Goal: Task Accomplishment & Management: Complete application form

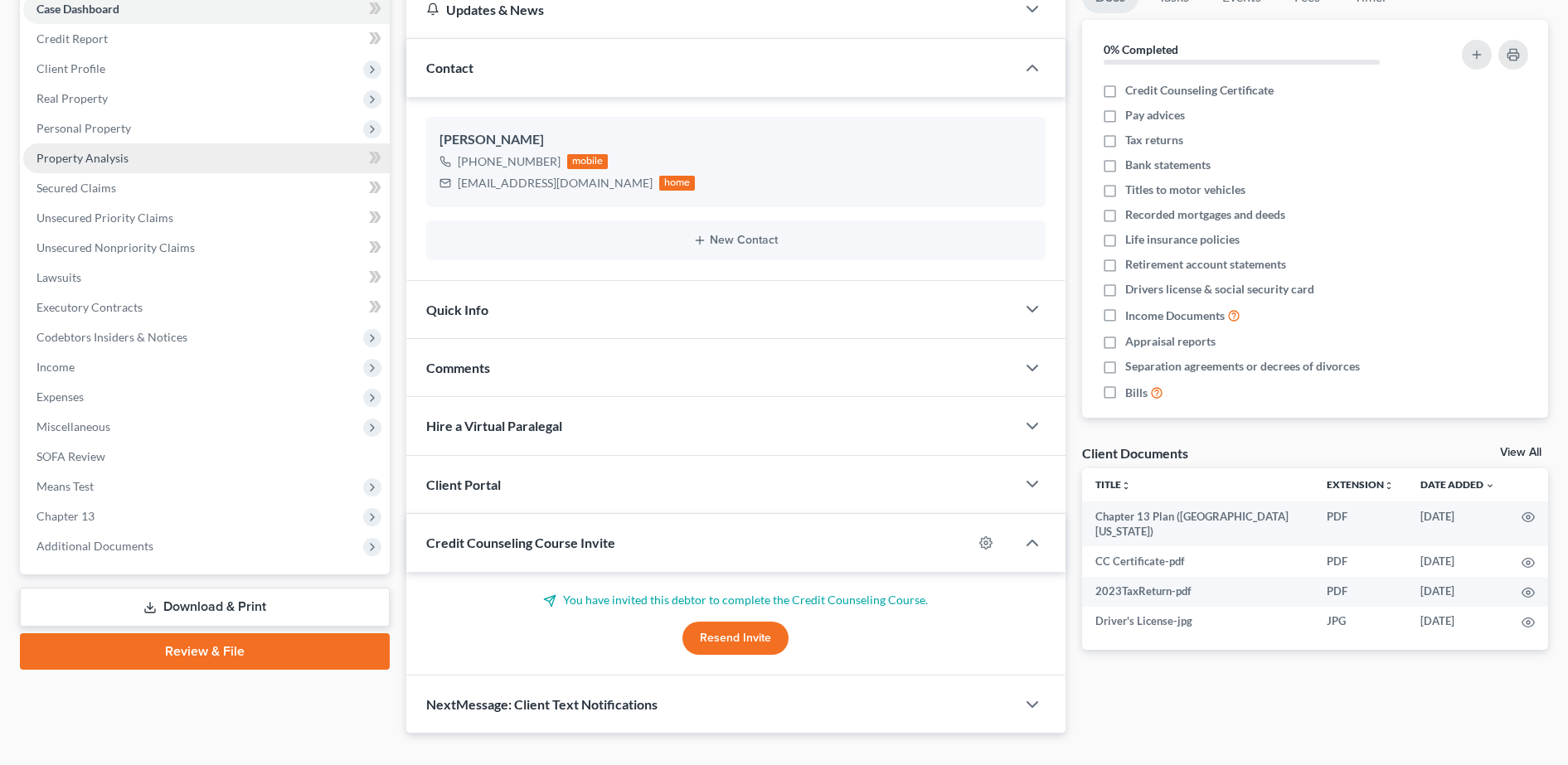
scroll to position [182, 0]
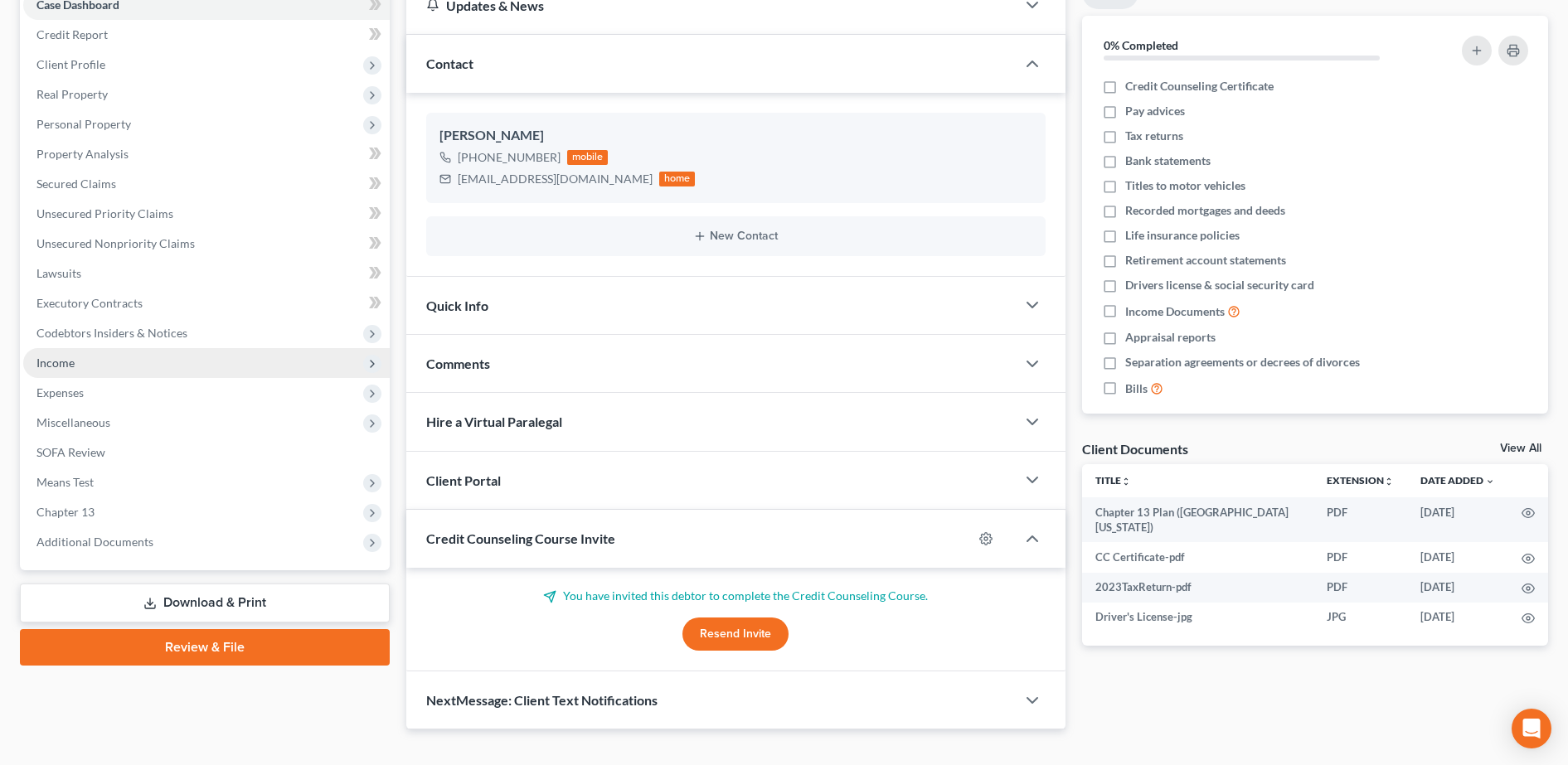
click at [116, 372] on span "Income" at bounding box center [207, 363] width 366 height 30
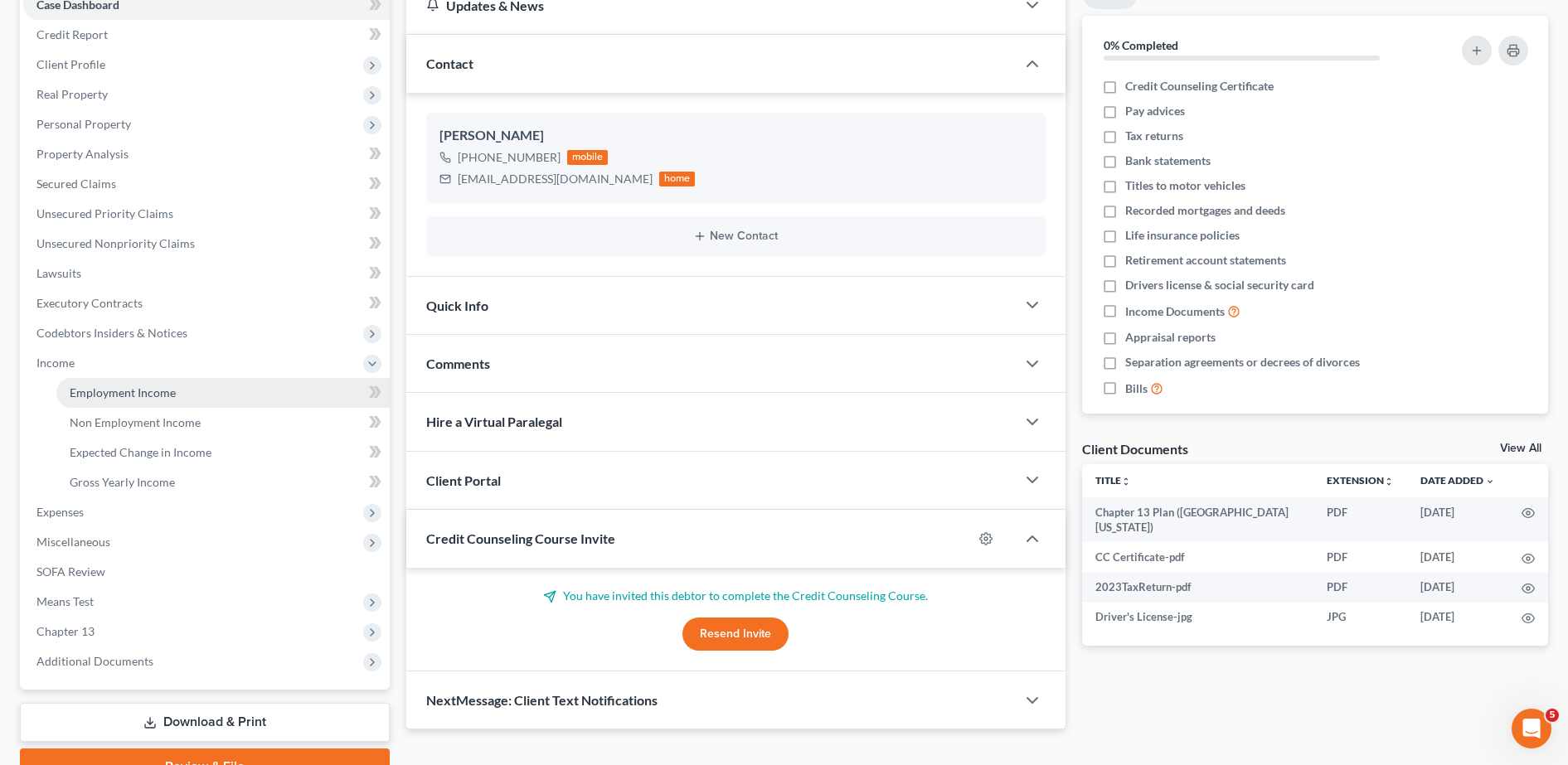
scroll to position [0, 0]
click at [92, 383] on link "Employment Income" at bounding box center [222, 392] width 333 height 30
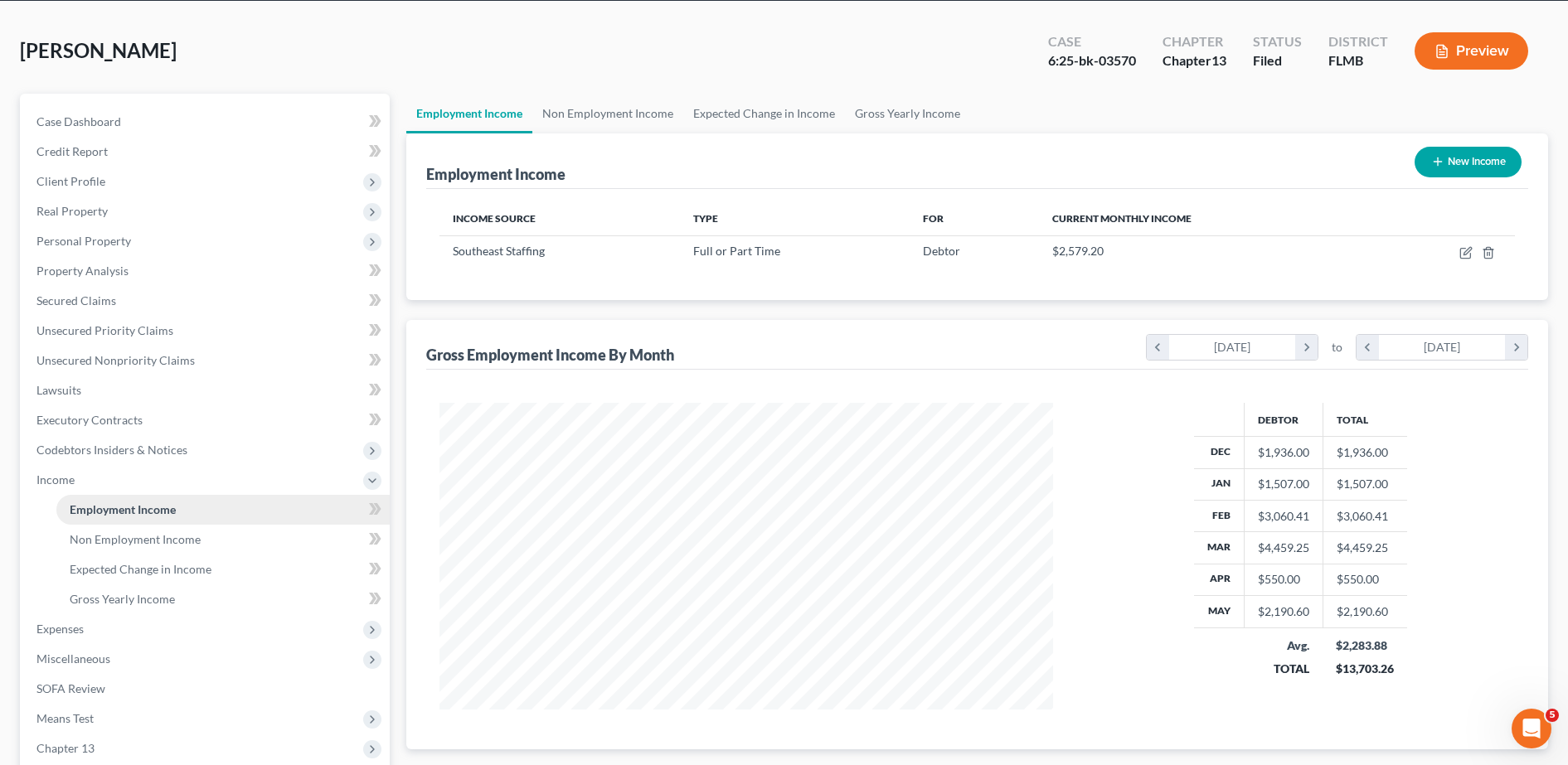
scroll to position [66, 0]
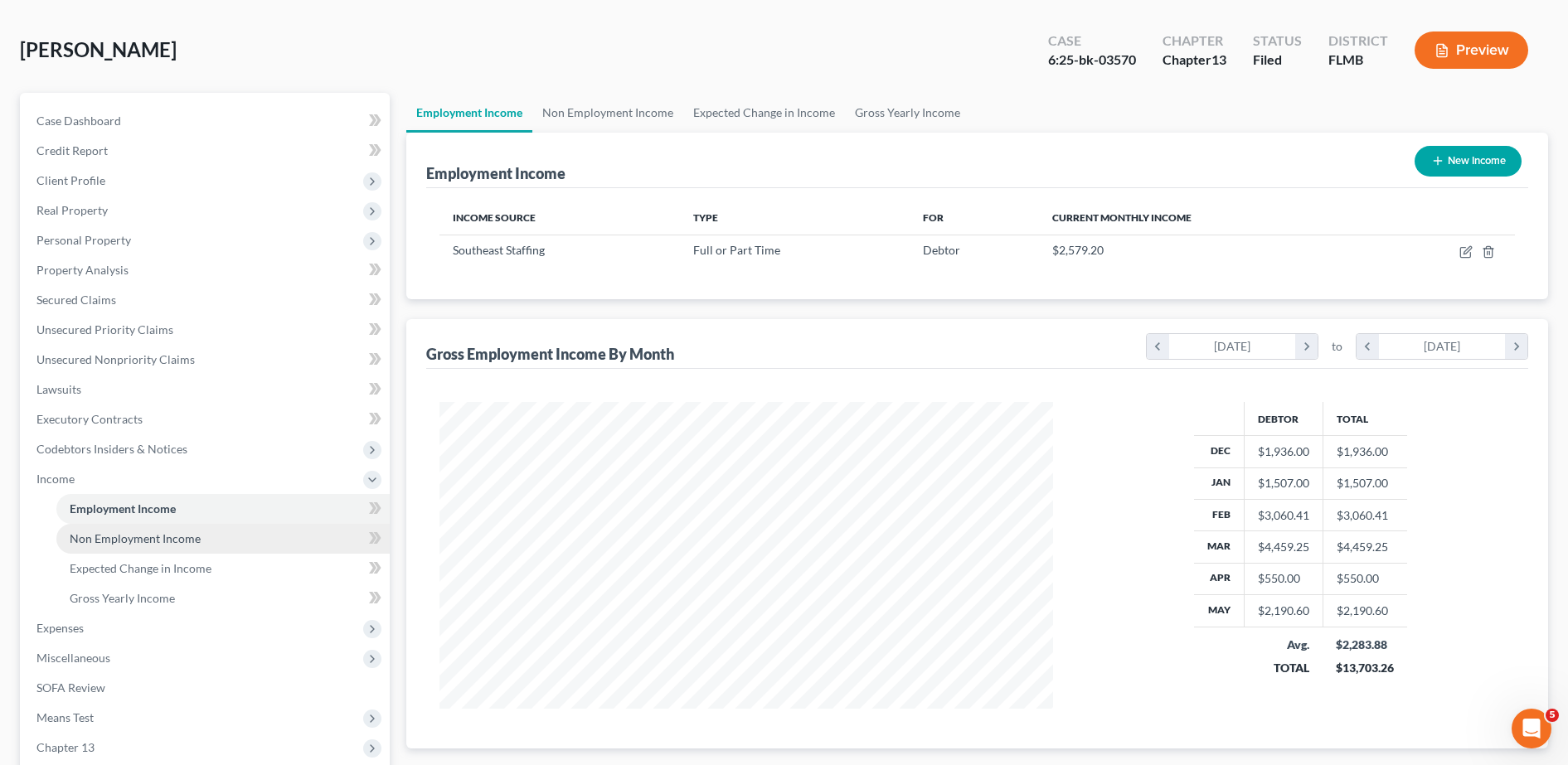
click at [144, 543] on span "Non Employment Income" at bounding box center [135, 539] width 131 height 14
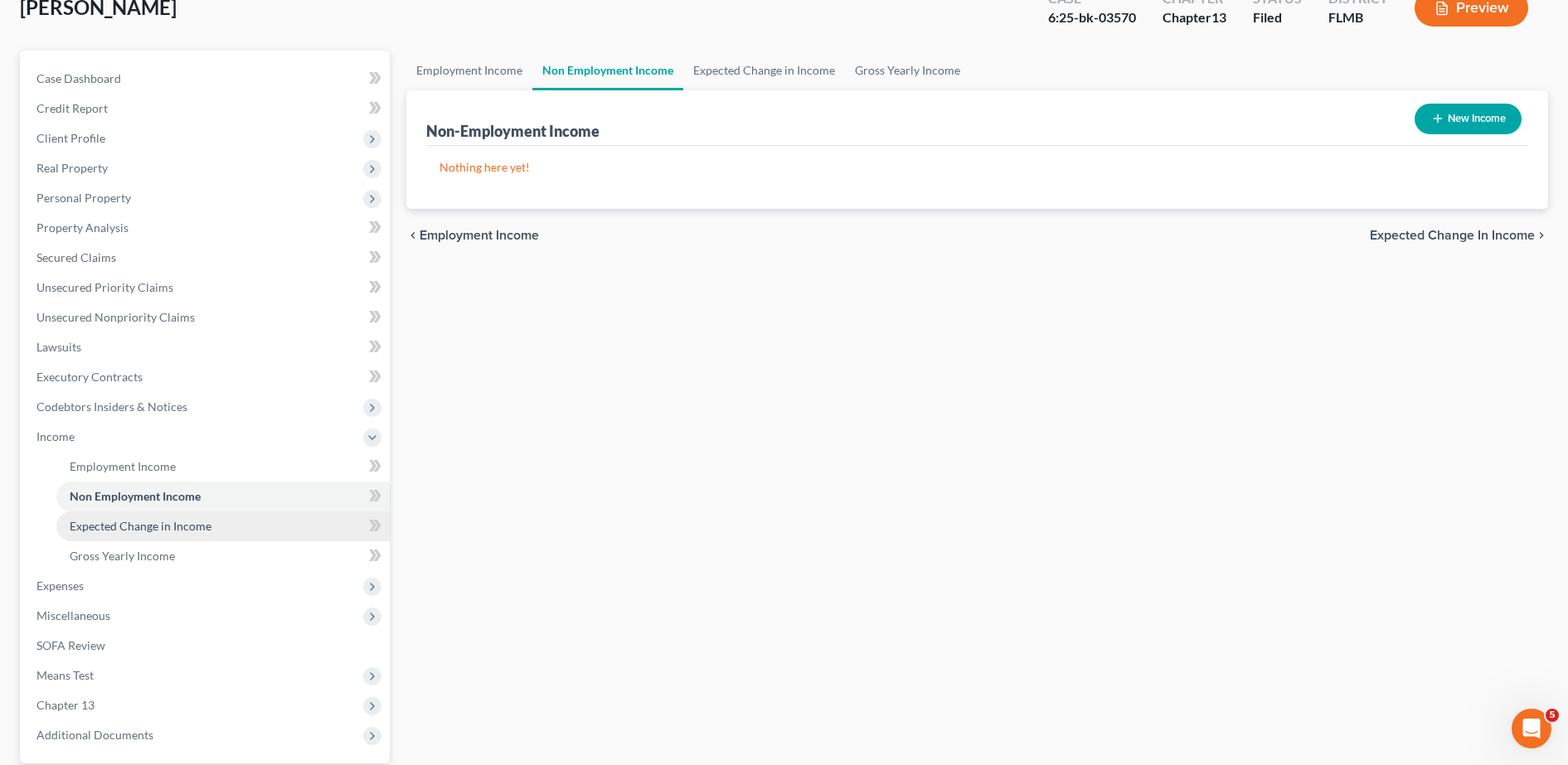
click at [133, 533] on link "Expected Change in Income" at bounding box center [222, 526] width 333 height 30
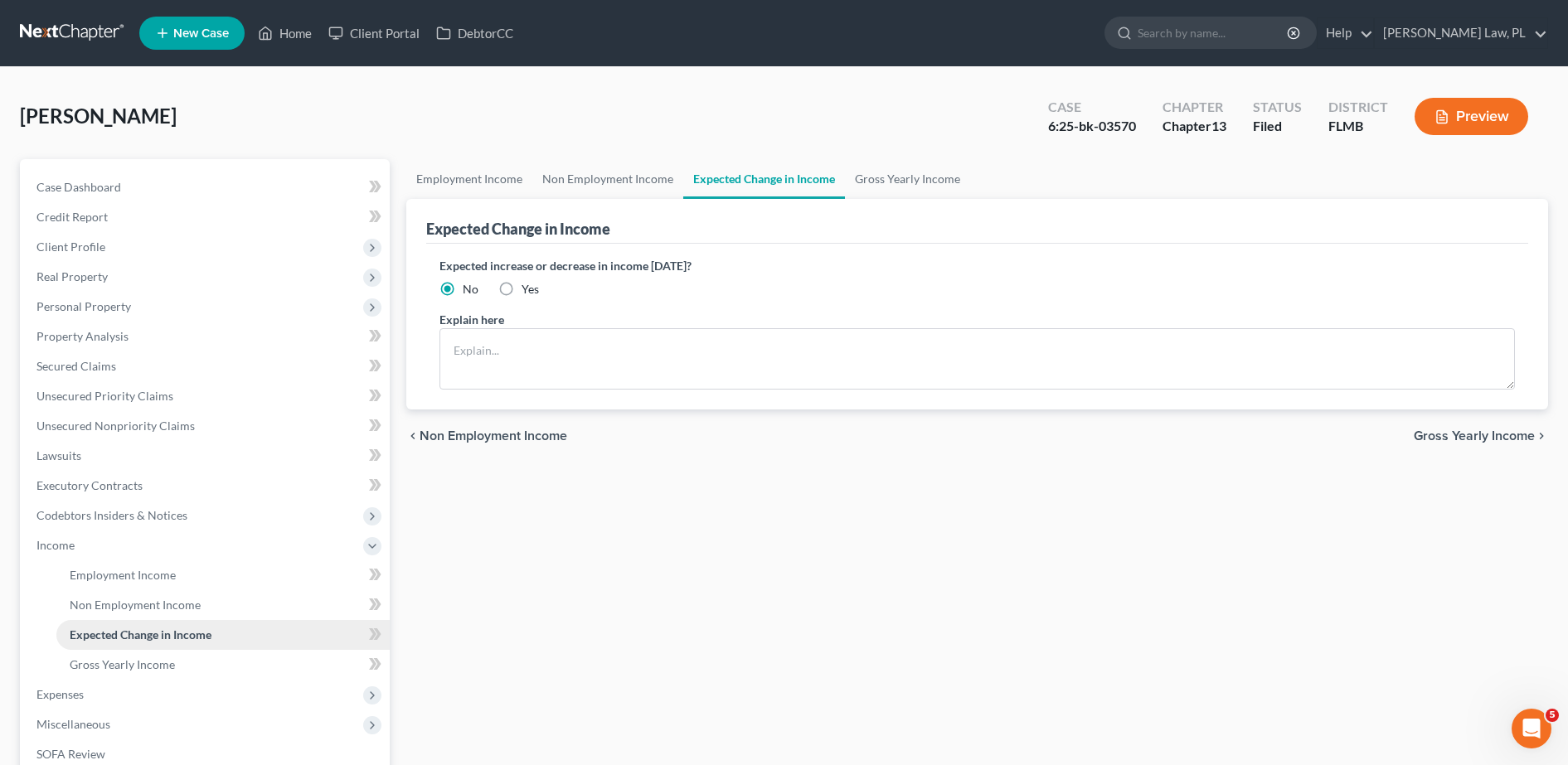
scroll to position [120, 0]
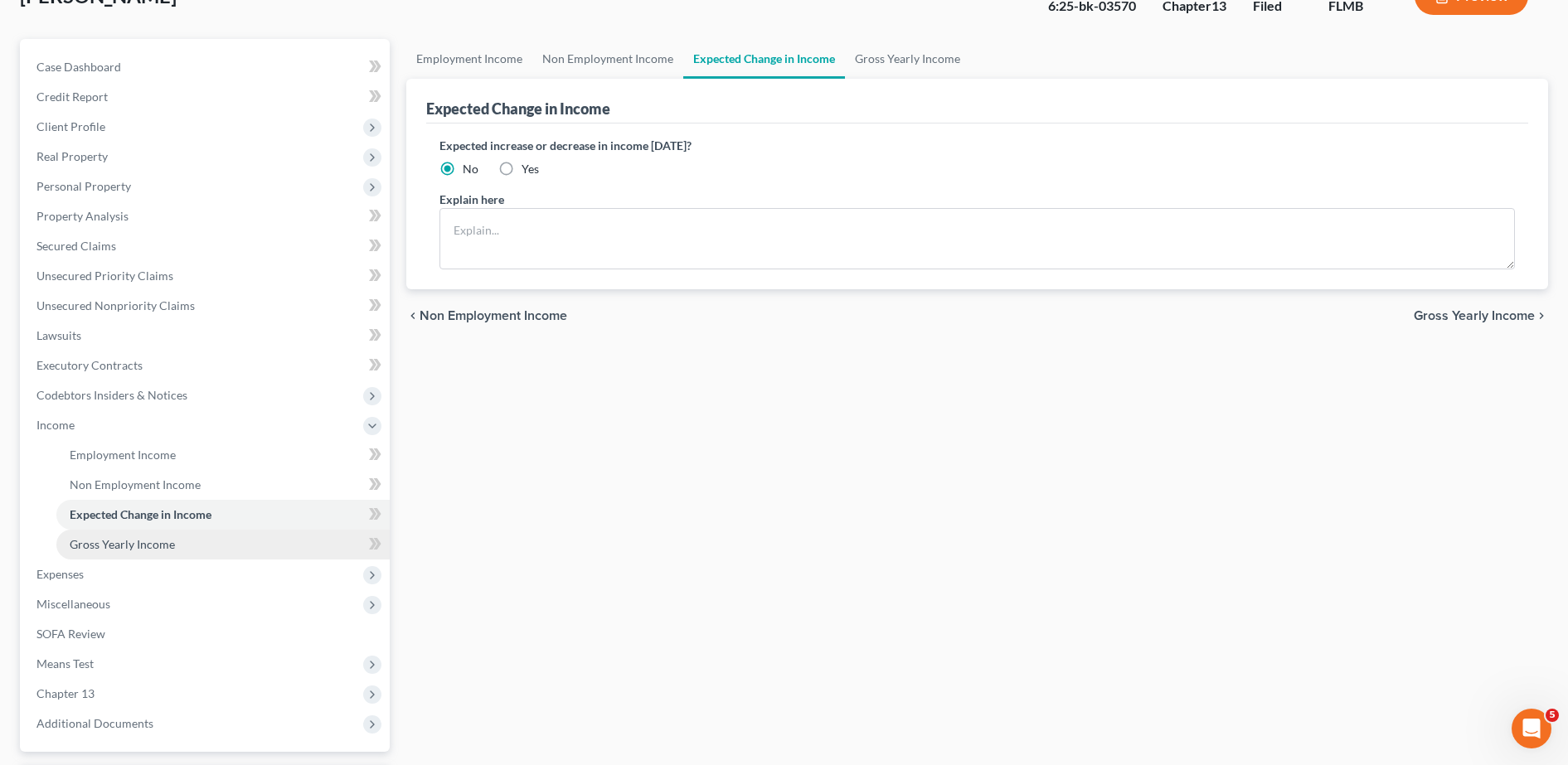
click at [111, 537] on span "Gross Yearly Income" at bounding box center [122, 544] width 106 height 14
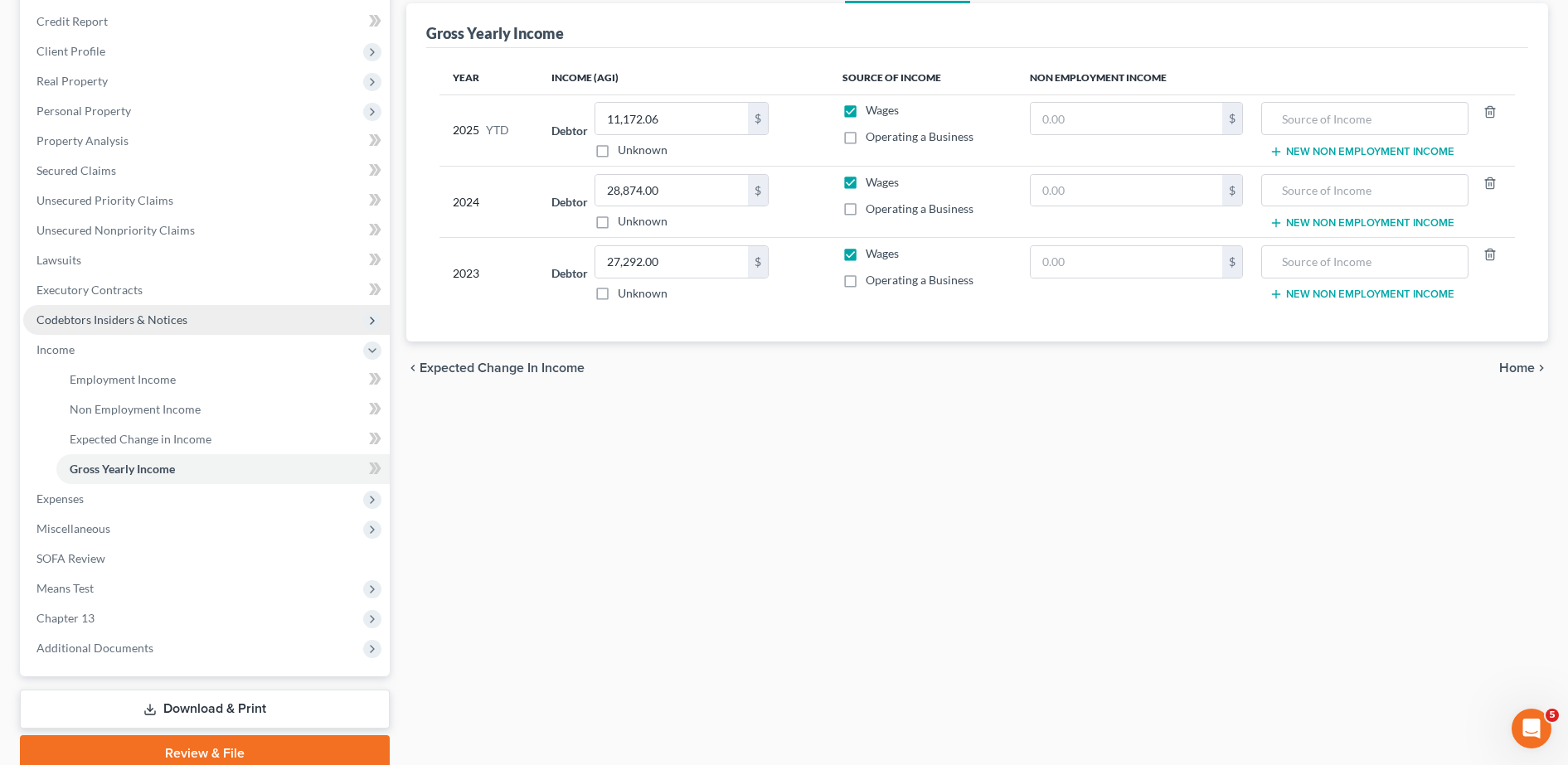
scroll to position [198, 0]
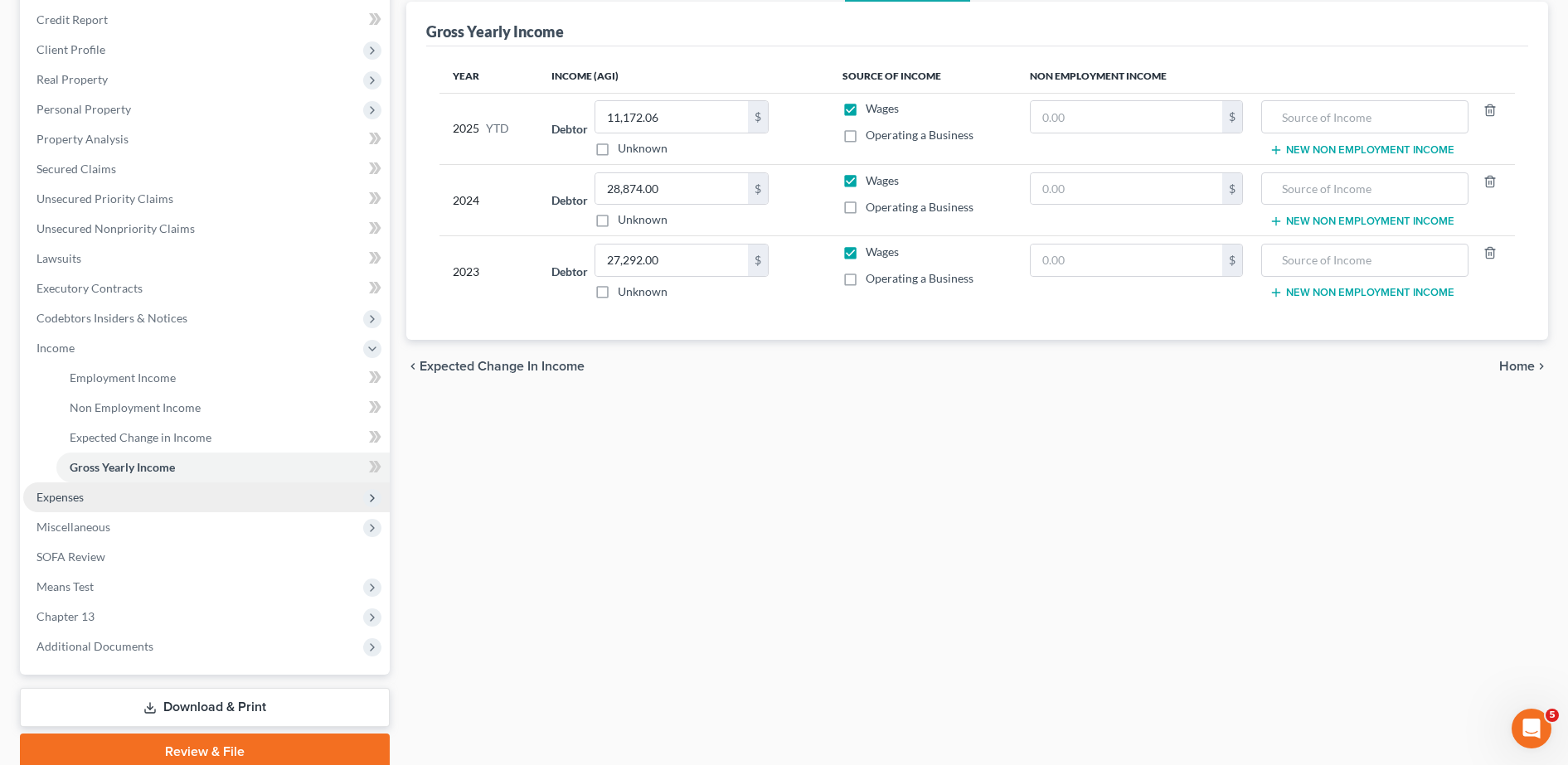
click at [107, 493] on span "Expenses" at bounding box center [207, 497] width 366 height 30
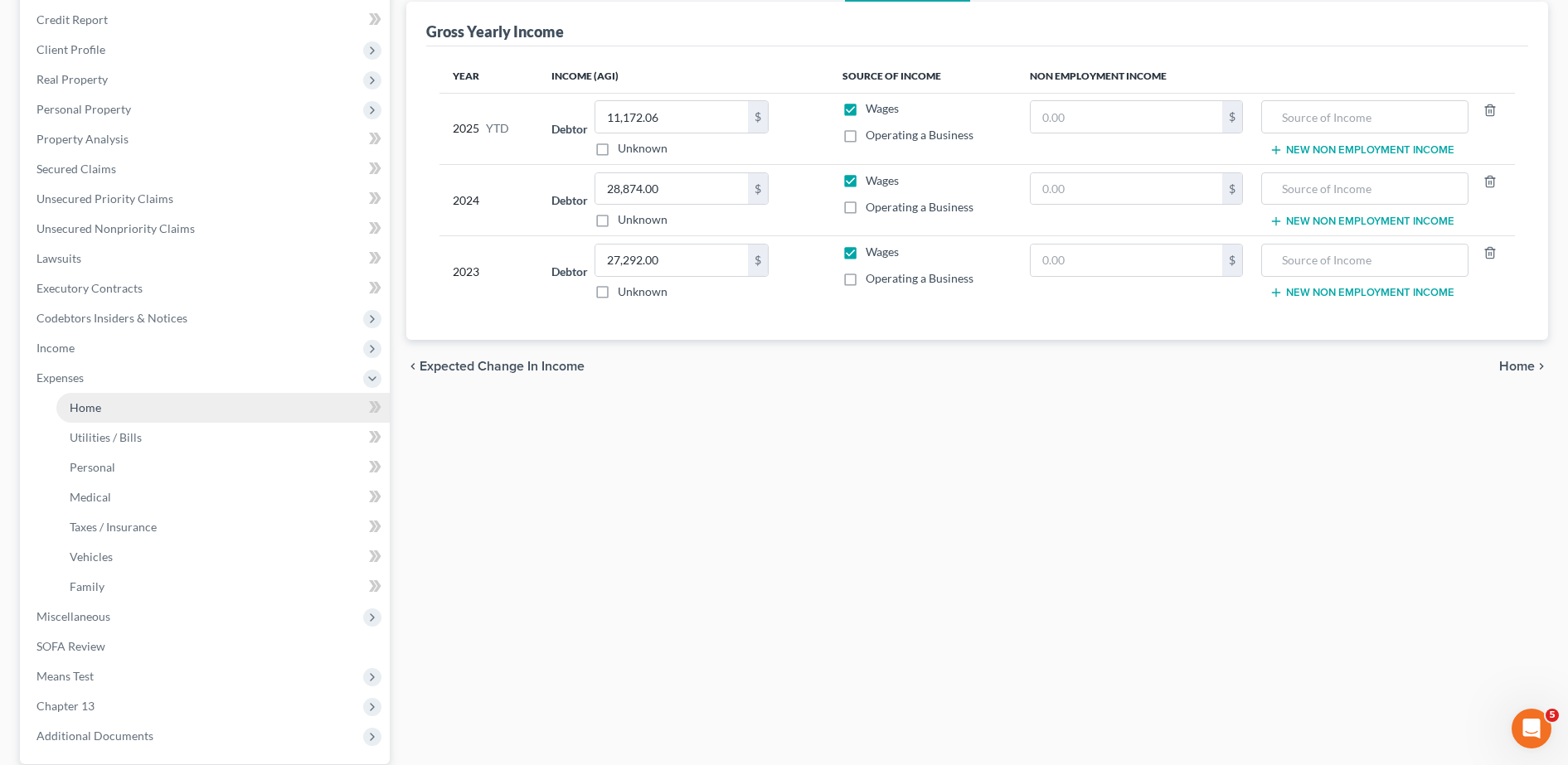
click at [107, 416] on link "Home" at bounding box center [222, 407] width 333 height 30
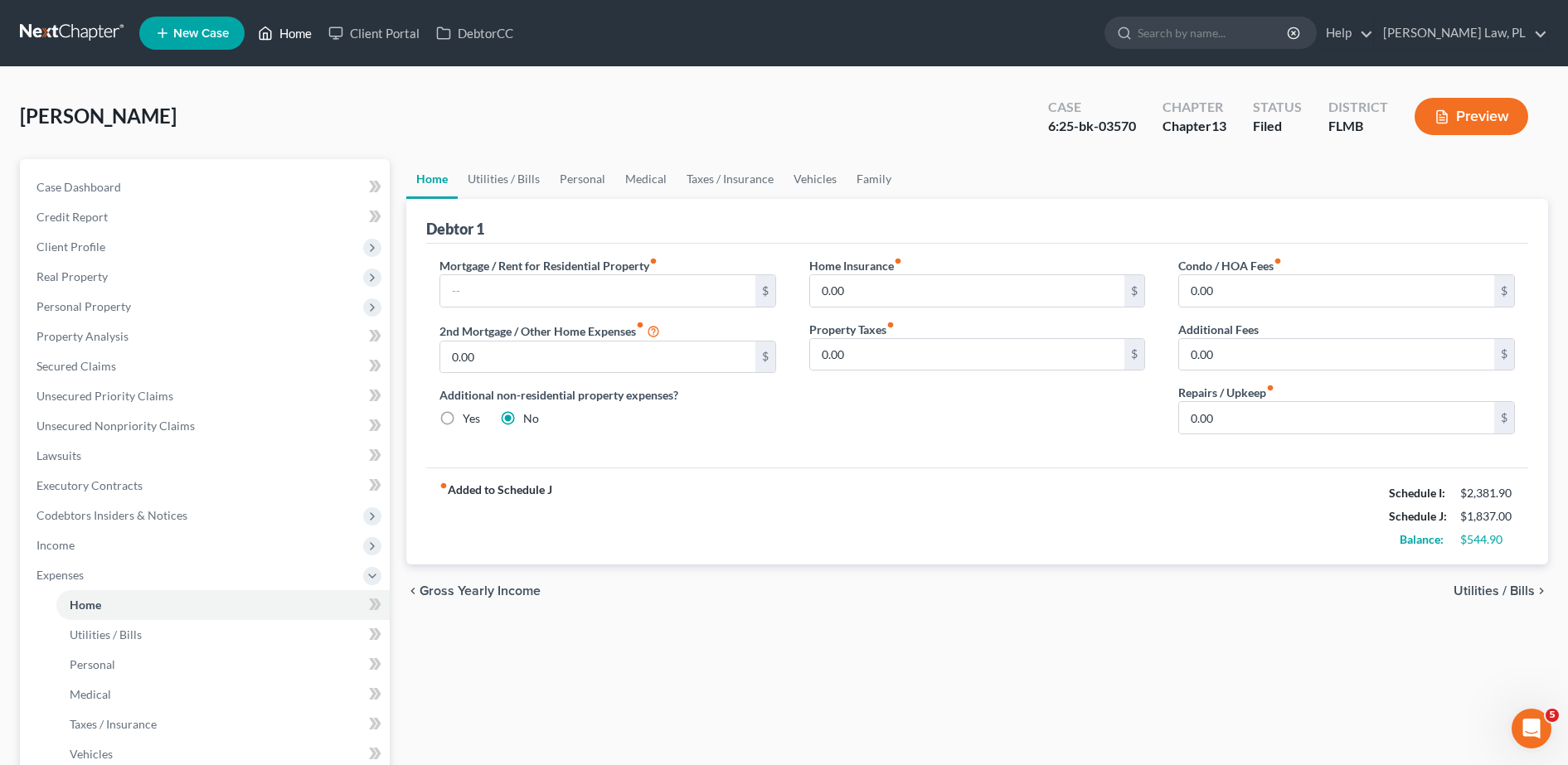
click at [288, 32] on link "Home" at bounding box center [284, 32] width 70 height 30
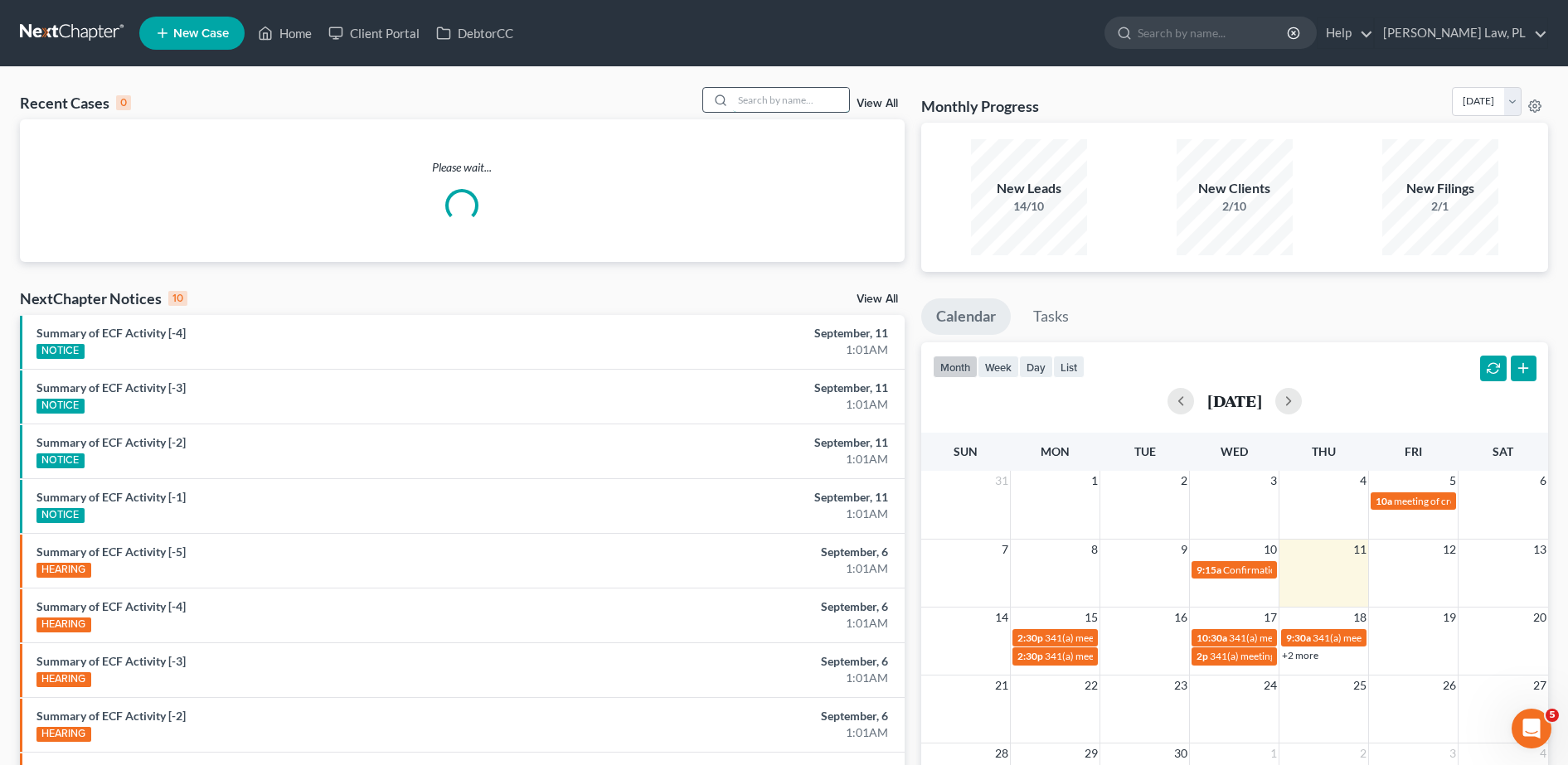
click at [764, 90] on input "search" at bounding box center [791, 99] width 116 height 24
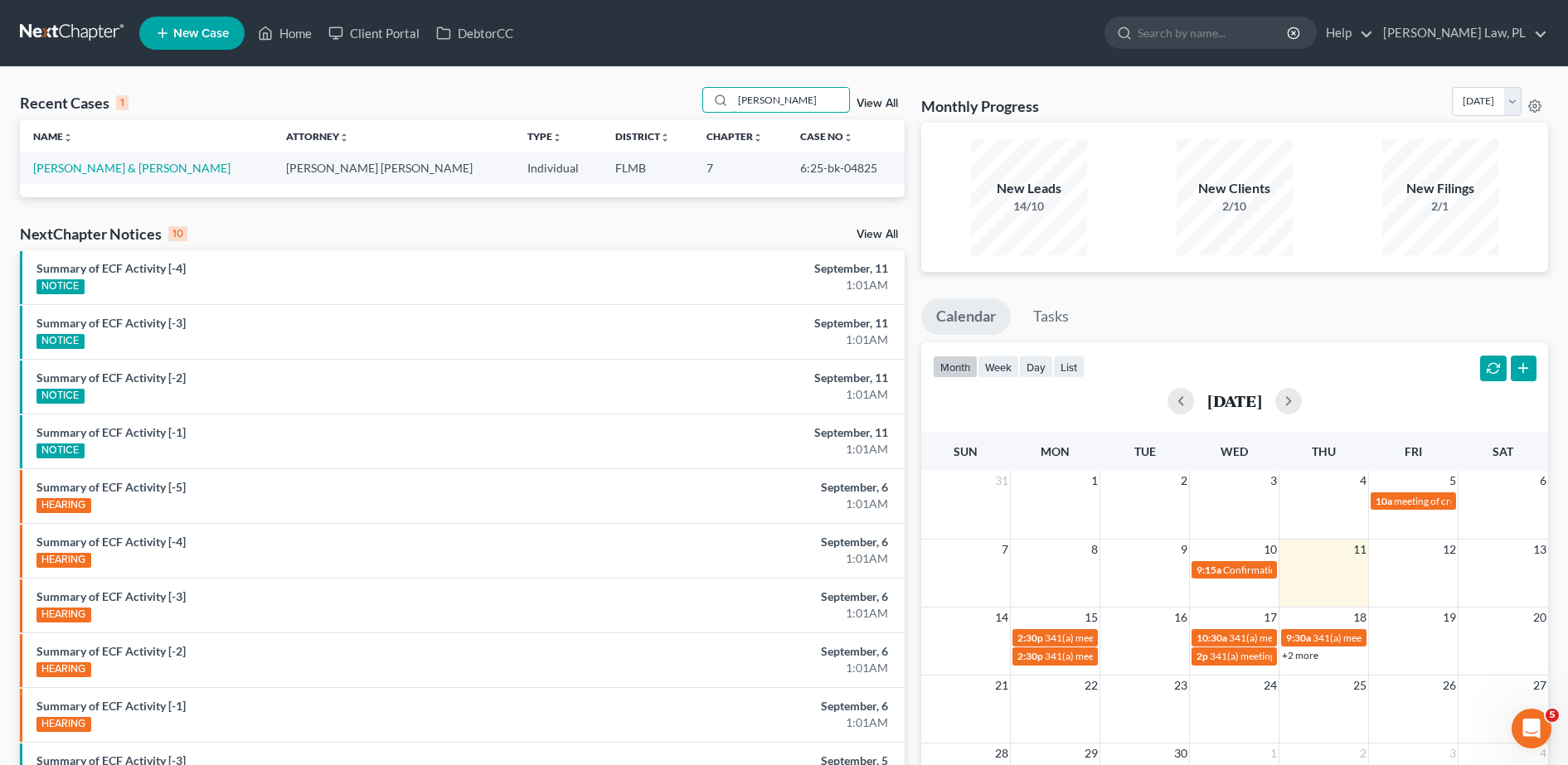
type input "[PERSON_NAME]"
click at [92, 161] on link "[PERSON_NAME] & [PERSON_NAME]" at bounding box center [132, 168] width 198 height 14
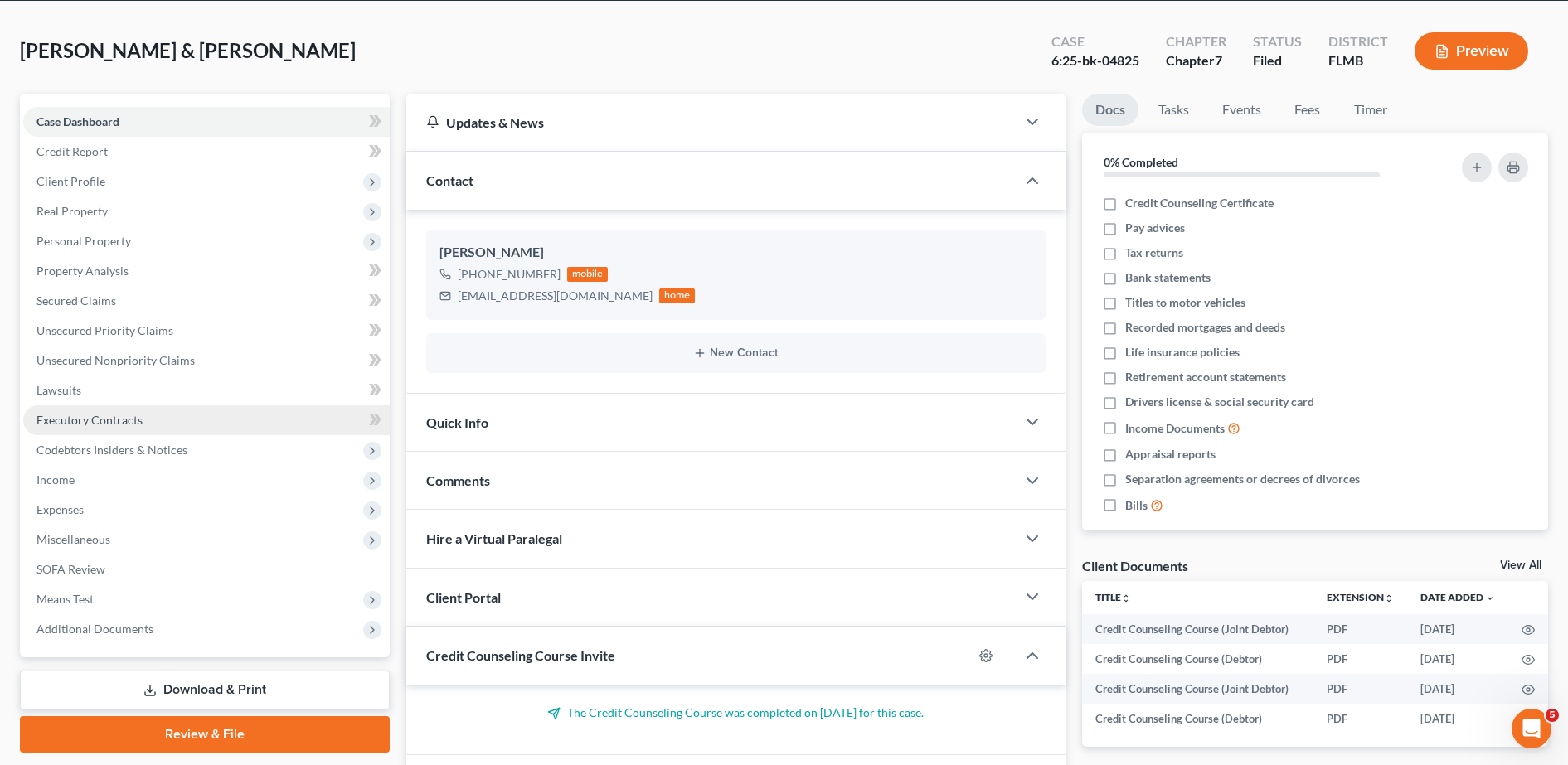
scroll to position [99, 0]
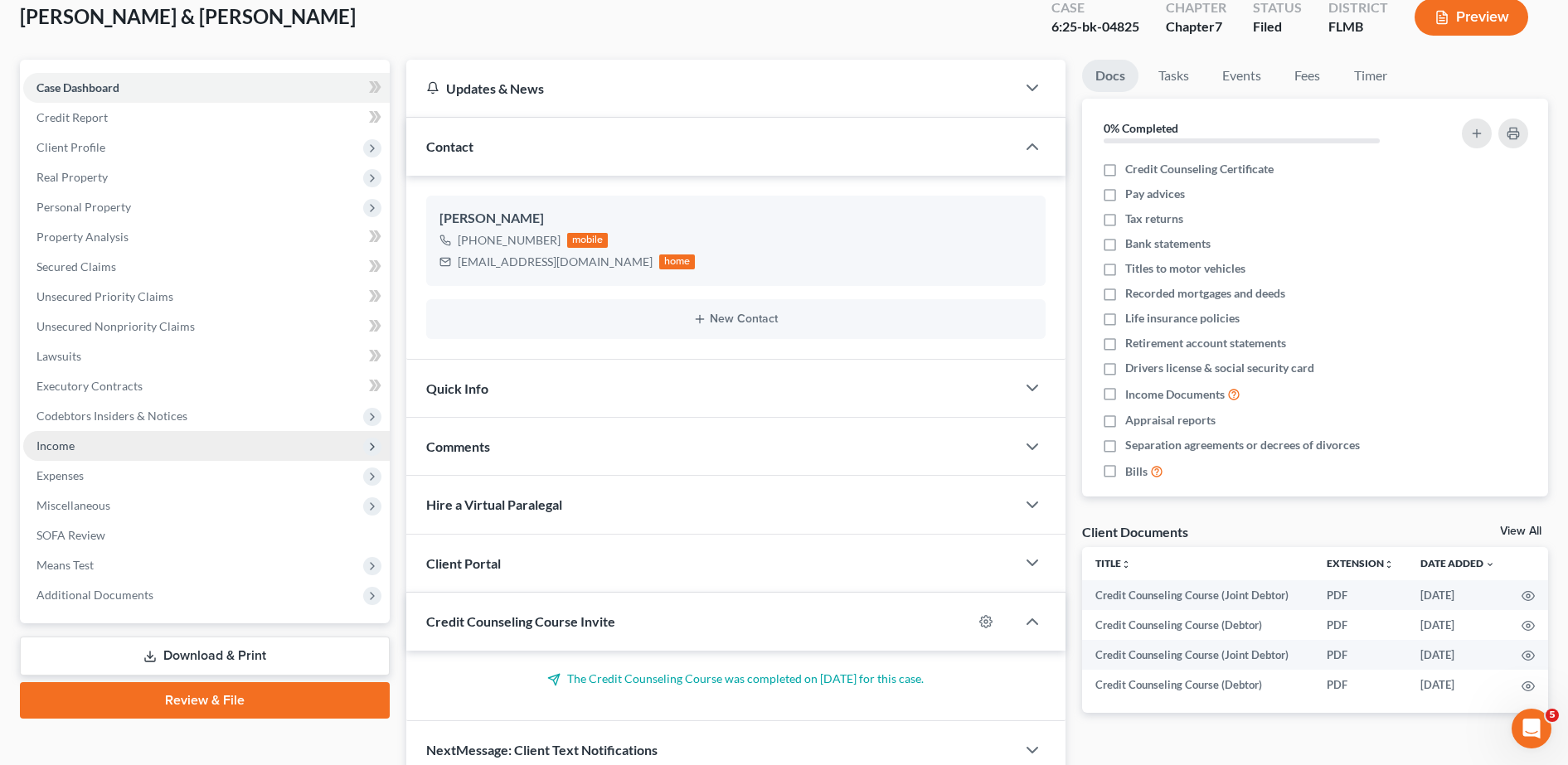
click at [101, 448] on span "Income" at bounding box center [207, 446] width 366 height 30
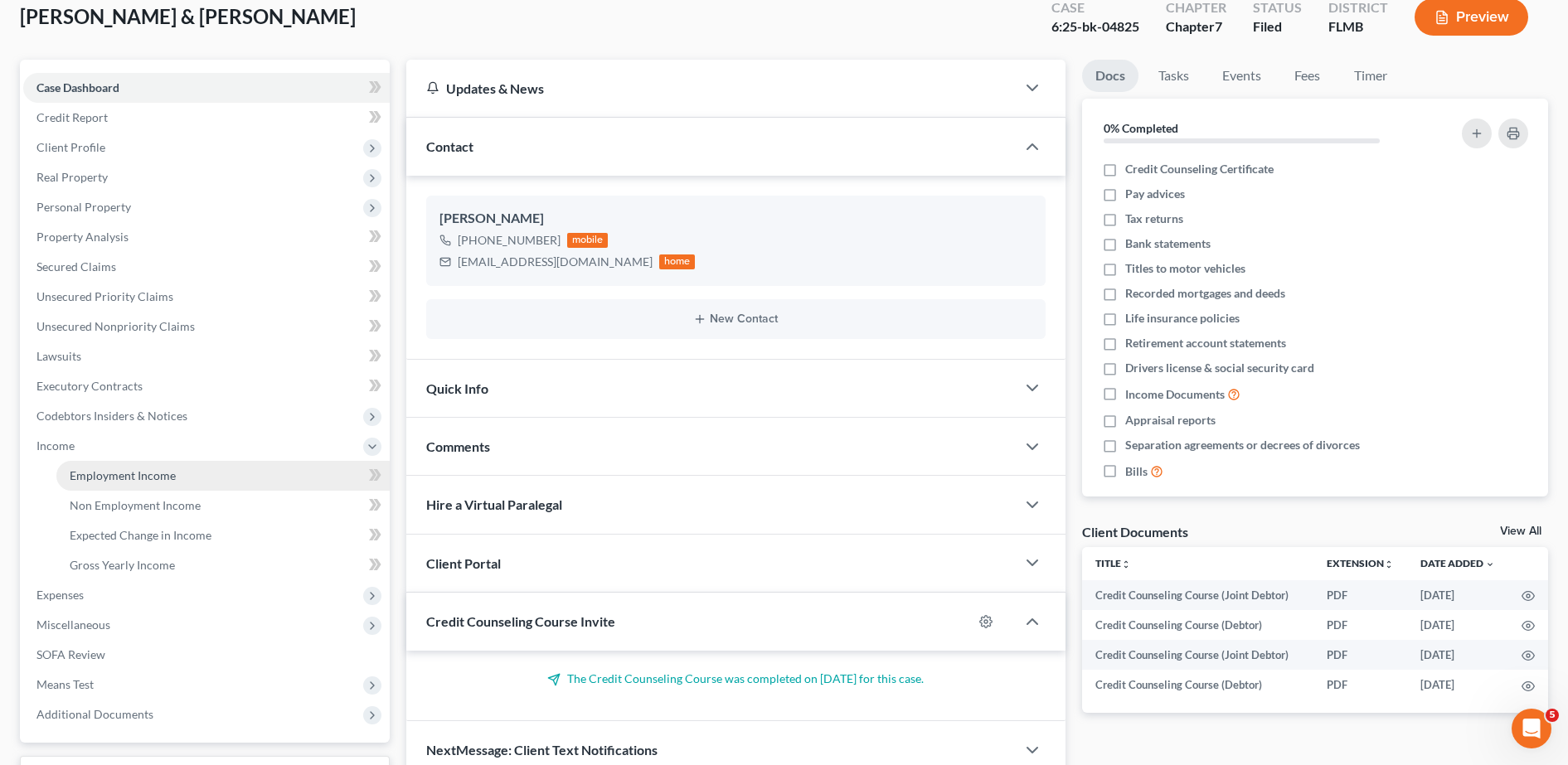
click at [107, 476] on span "Employment Income" at bounding box center [123, 475] width 107 height 14
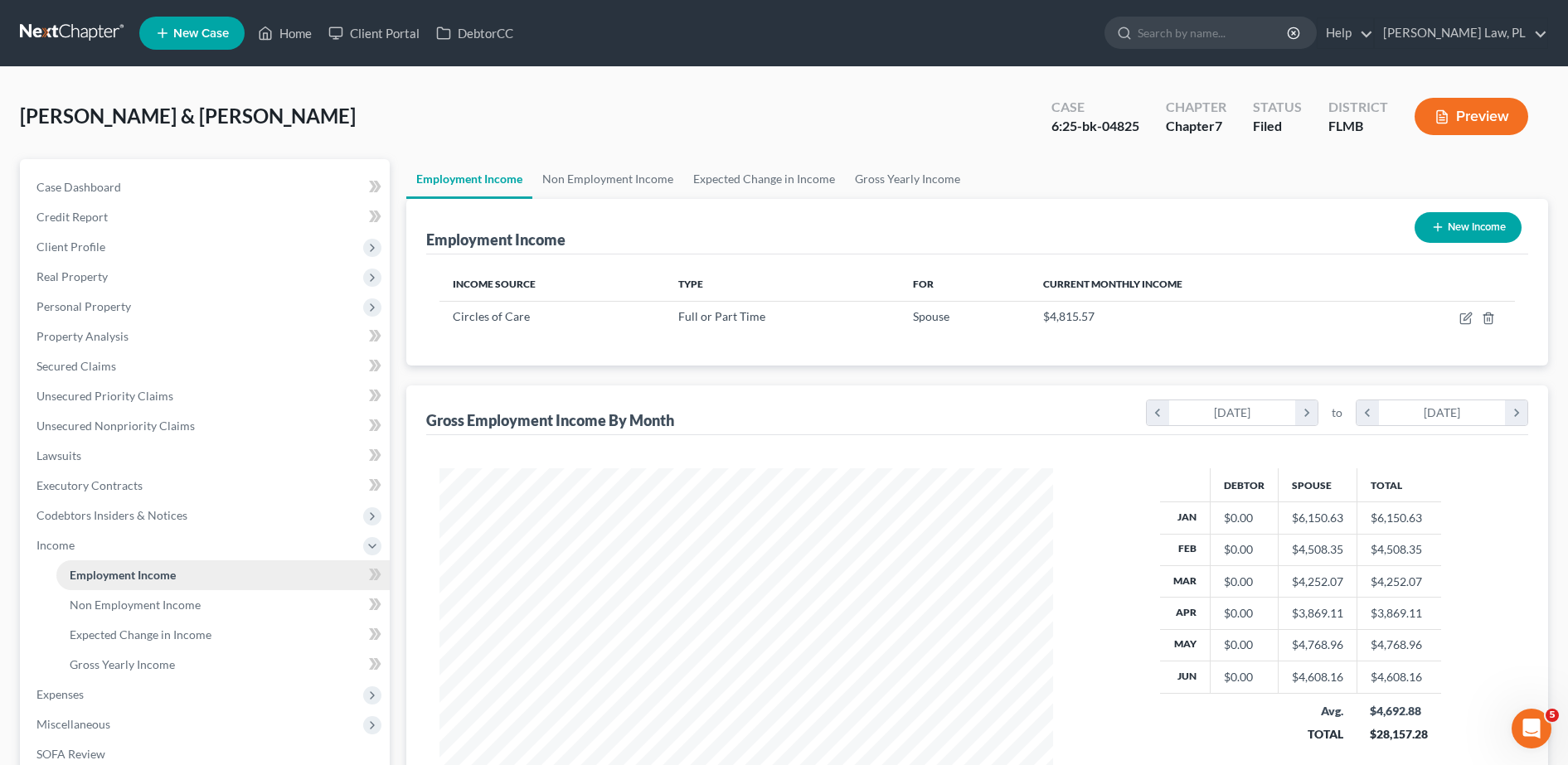
scroll to position [307, 646]
click at [161, 612] on link "Non Employment Income" at bounding box center [222, 604] width 333 height 30
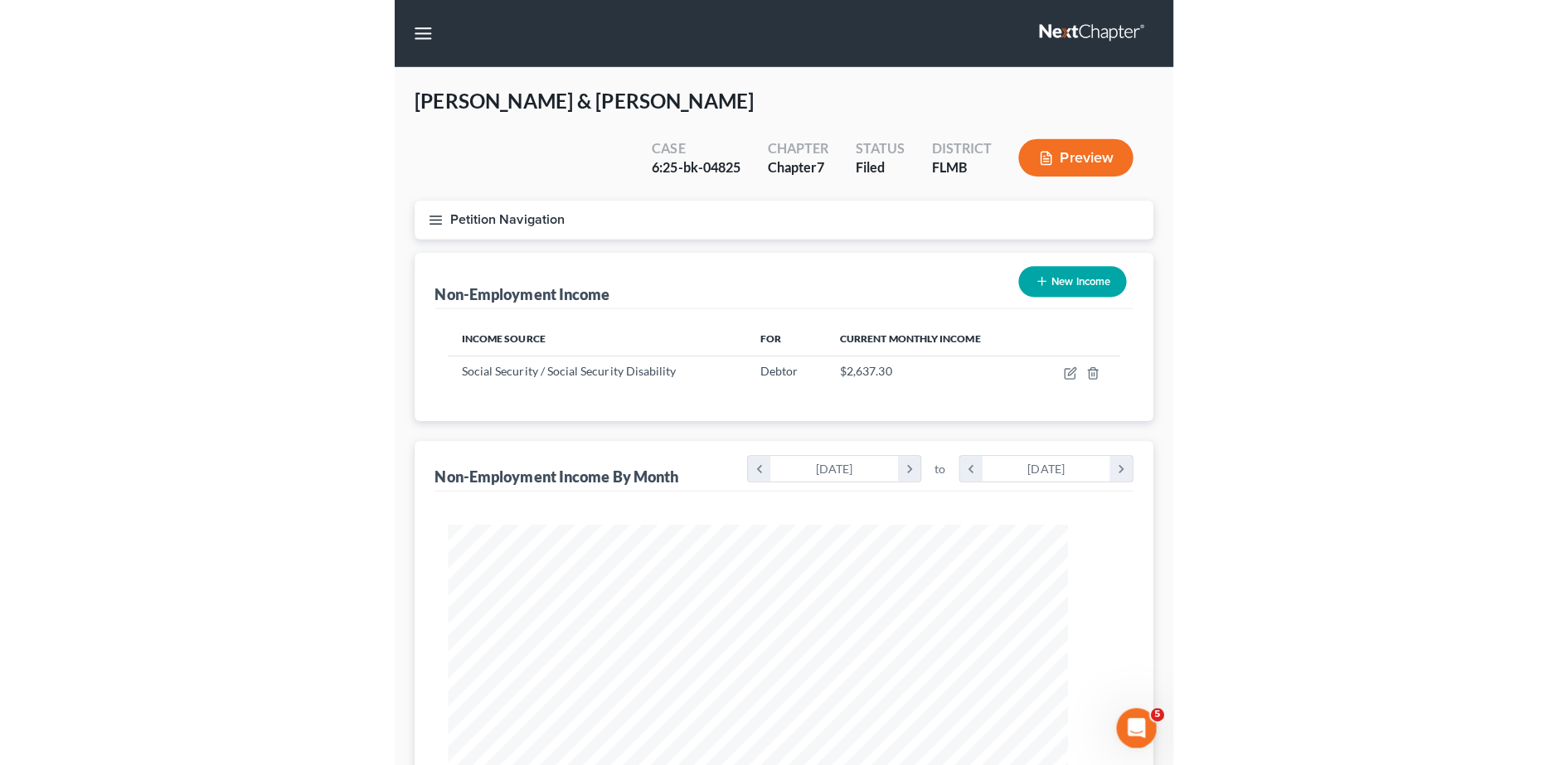
scroll to position [332, 698]
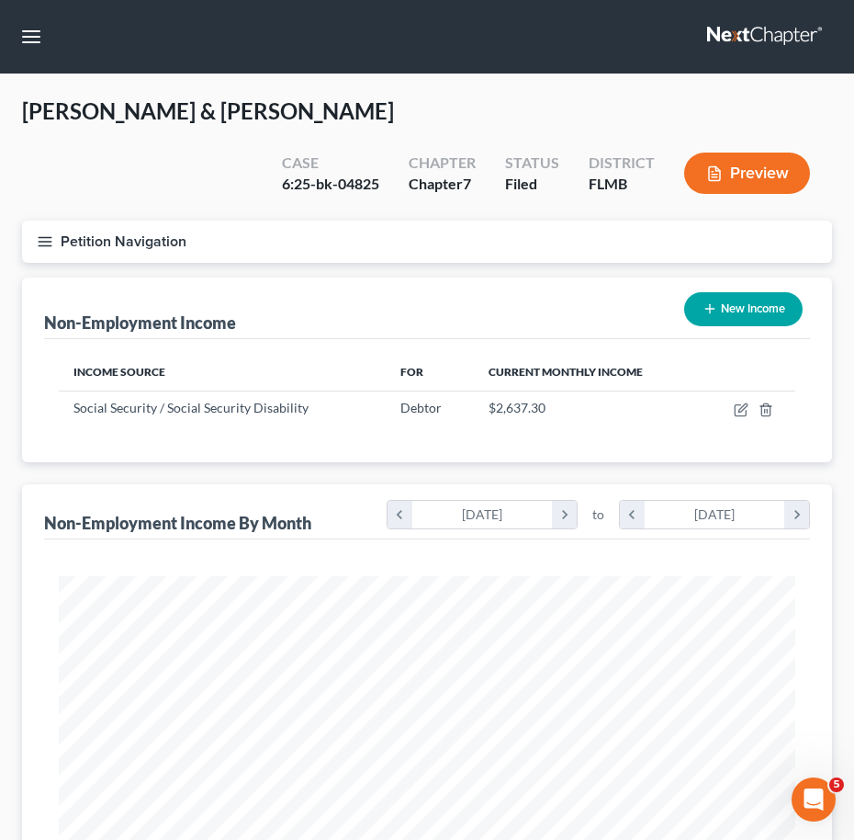
click at [12, 34] on nav "Home New Case Client Portal DebtorCC [PERSON_NAME] Law, PL [PERSON_NAME][EMAIL_…" at bounding box center [427, 36] width 854 height 73
click at [18, 26] on button "button" at bounding box center [31, 36] width 33 height 33
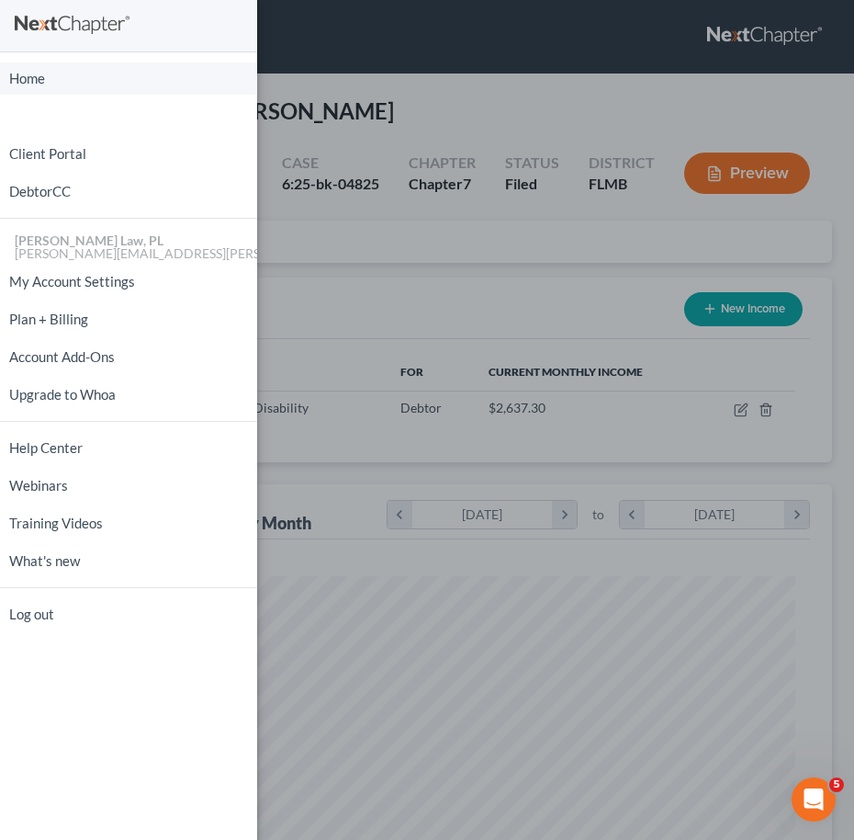
click at [39, 82] on link "Home" at bounding box center [128, 78] width 257 height 32
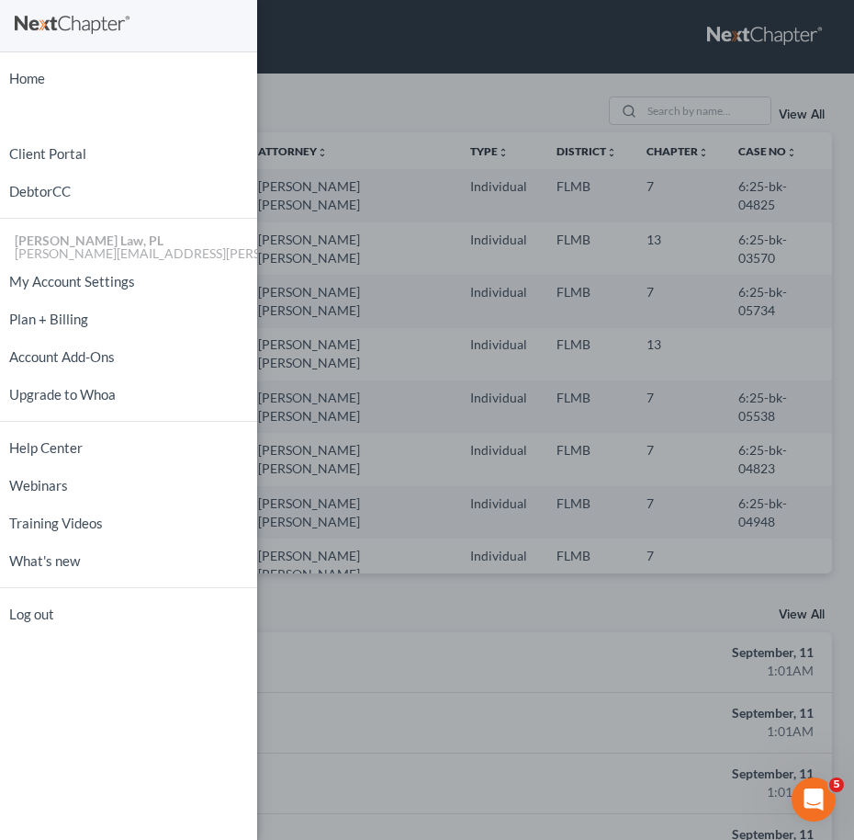
click at [407, 315] on div "Home New Case Client Portal DebtorCC [PERSON_NAME] Law, PL [EMAIL_ADDRESS][PERS…" at bounding box center [427, 420] width 854 height 840
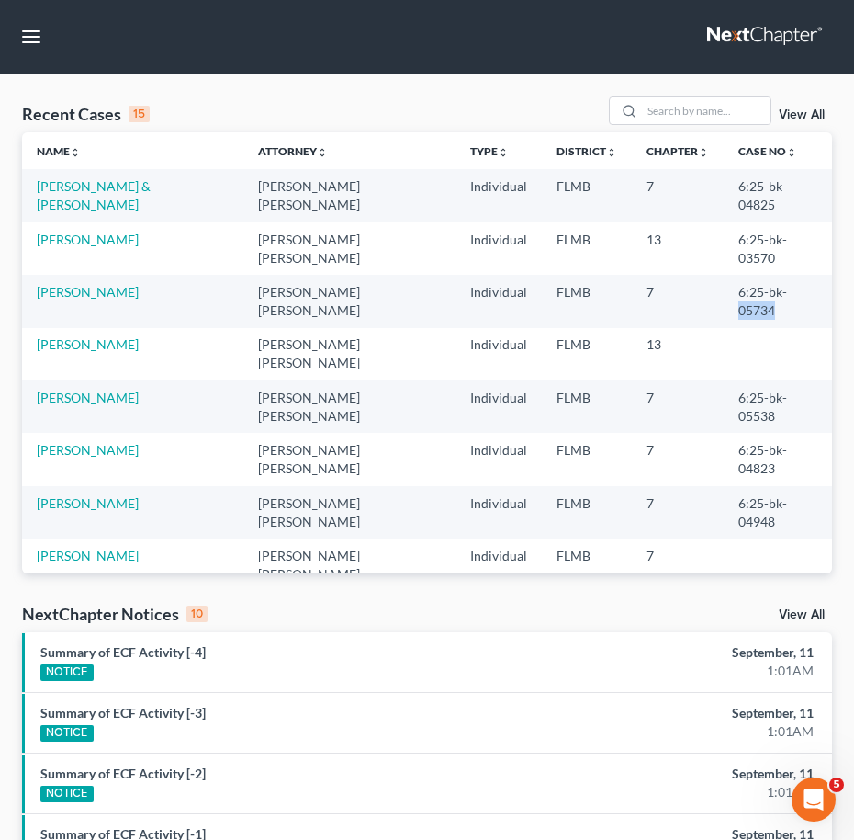
drag, startPoint x: 680, startPoint y: 257, endPoint x: 725, endPoint y: 255, distance: 45.0
click at [725, 275] on td "6:25-bk-05734" at bounding box center [778, 301] width 108 height 52
copy td "05734"
